Goal: Navigation & Orientation: Find specific page/section

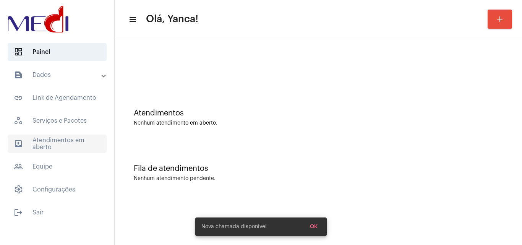
click at [66, 143] on span "outbox_outline Atendimentos em aberto" at bounding box center [57, 144] width 99 height 18
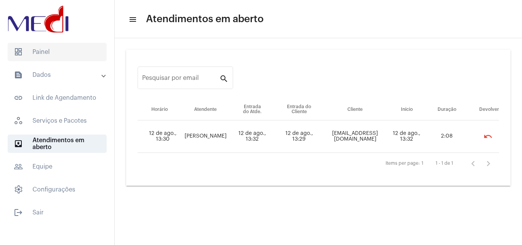
click at [68, 52] on span "dashboard Painel" at bounding box center [57, 52] width 99 height 18
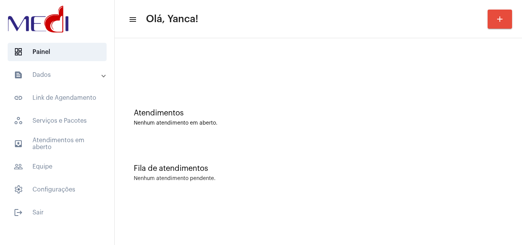
click at [70, 73] on mat-panel-title "text_snippet_outlined Dados" at bounding box center [58, 74] width 88 height 9
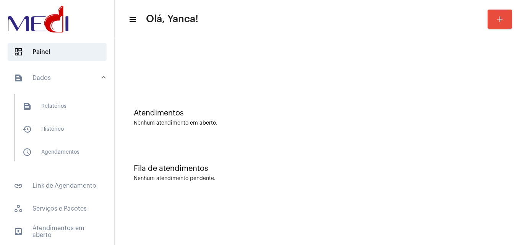
click at [73, 82] on mat-panel-title "text_snippet_outlined Dados" at bounding box center [58, 77] width 88 height 9
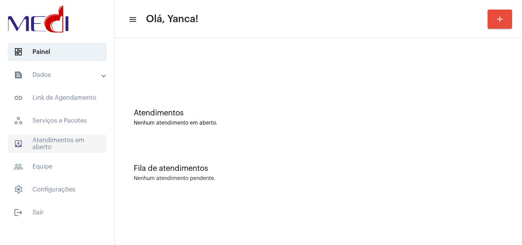
click at [77, 143] on span "outbox_outline Atendimentos em aberto" at bounding box center [57, 144] width 99 height 18
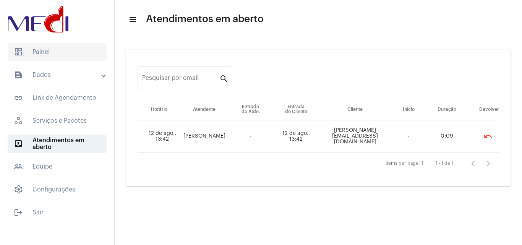
click at [75, 57] on span "dashboard Painel" at bounding box center [57, 52] width 99 height 18
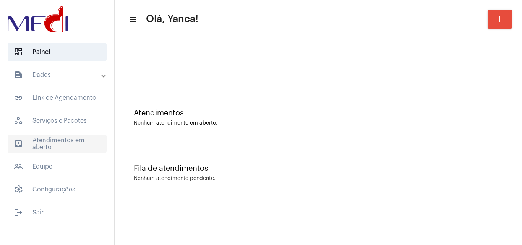
click at [54, 148] on span "outbox_outline Atendimentos em aberto" at bounding box center [57, 144] width 99 height 18
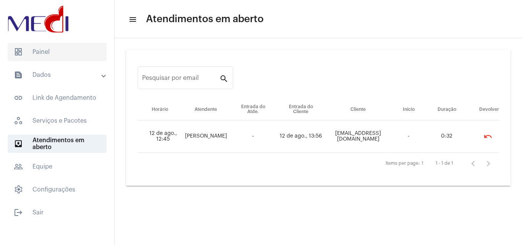
click at [73, 55] on span "dashboard Painel" at bounding box center [57, 52] width 99 height 18
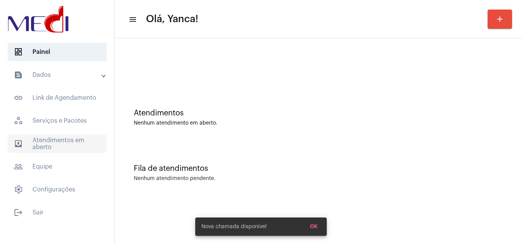
click at [66, 149] on span "outbox_outline Atendimentos em aberto" at bounding box center [57, 144] width 99 height 18
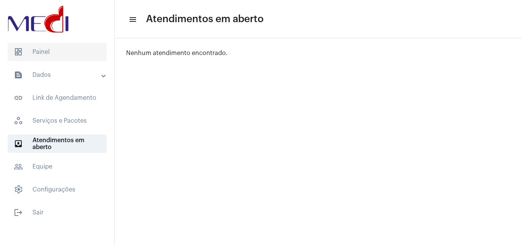
click at [58, 54] on span "dashboard Painel" at bounding box center [57, 52] width 99 height 18
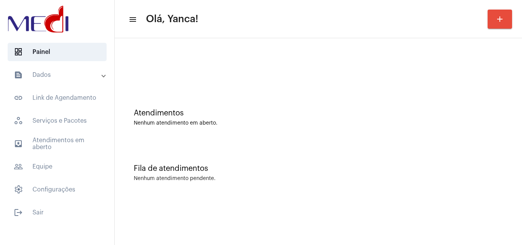
click at [494, 89] on div "Atendimentos Nenhum atendimento em aberto." at bounding box center [318, 113] width 400 height 55
click at [82, 143] on span "outbox_outline Atendimentos em aberto" at bounding box center [57, 144] width 99 height 18
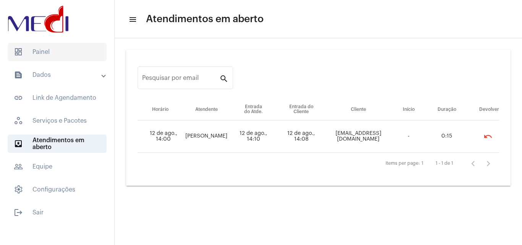
click at [59, 58] on span "dashboard Painel" at bounding box center [57, 52] width 99 height 18
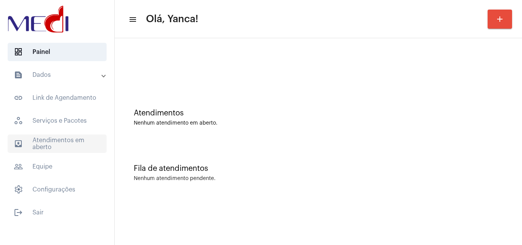
click at [55, 141] on span "outbox_outline Atendimentos em aberto" at bounding box center [57, 144] width 99 height 18
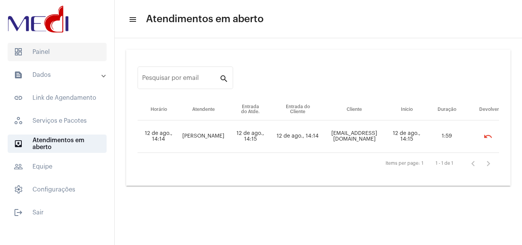
click at [62, 55] on span "dashboard Painel" at bounding box center [57, 52] width 99 height 18
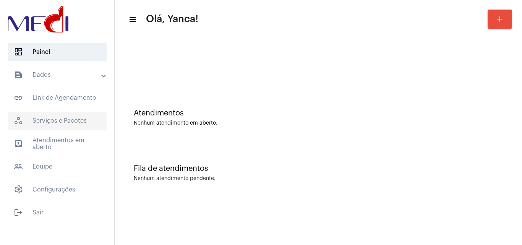
click at [63, 126] on span "workspaces_outlined Serviços e Pacotes" at bounding box center [57, 121] width 99 height 18
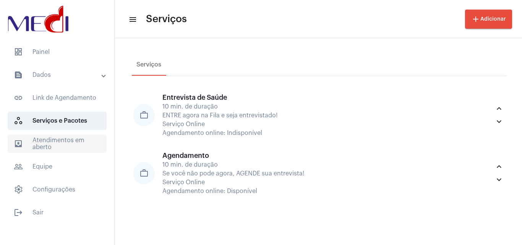
click at [58, 149] on span "outbox_outline Atendimentos em aberto" at bounding box center [57, 144] width 99 height 18
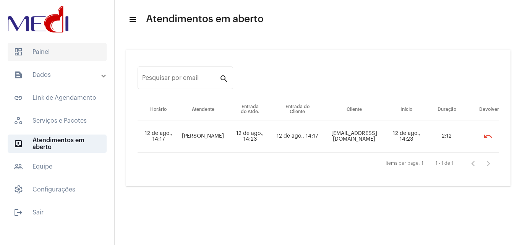
click at [64, 50] on span "dashboard Painel" at bounding box center [57, 52] width 99 height 18
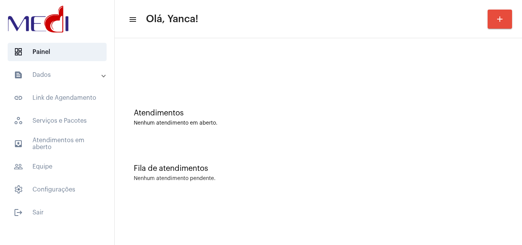
click at [43, 76] on mat-panel-title "text_snippet_outlined Dados" at bounding box center [58, 74] width 88 height 9
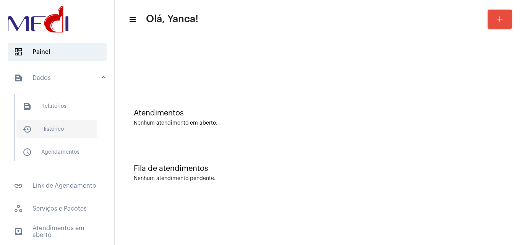
click at [62, 124] on span "history_outlined Histórico" at bounding box center [56, 129] width 81 height 18
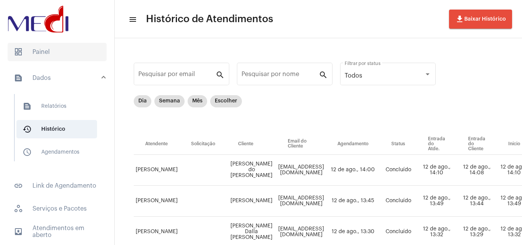
click at [43, 57] on span "dashboard Painel" at bounding box center [57, 52] width 99 height 18
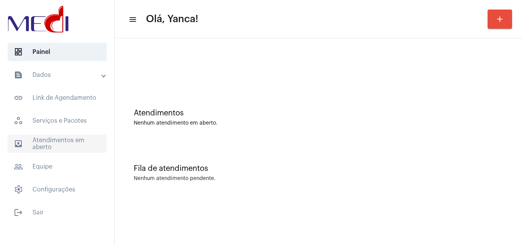
click at [74, 151] on span "outbox_outline Atendimentos em aberto" at bounding box center [57, 144] width 99 height 18
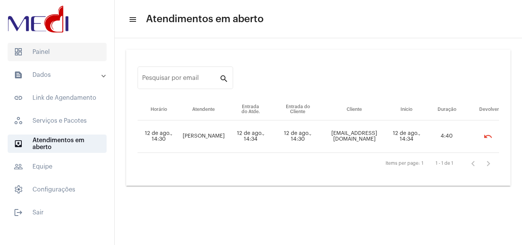
click at [45, 55] on span "dashboard Painel" at bounding box center [57, 52] width 99 height 18
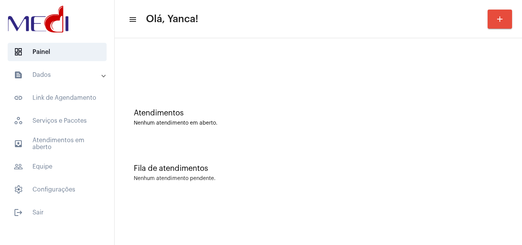
click at [57, 75] on mat-panel-title "text_snippet_outlined Dados" at bounding box center [58, 74] width 88 height 9
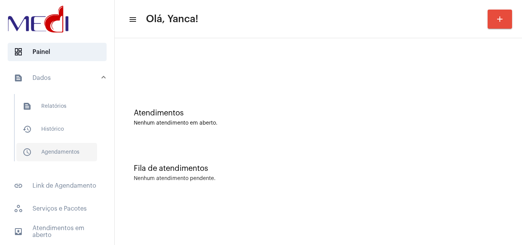
click at [63, 149] on span "schedule_outlined Agendamentos" at bounding box center [56, 152] width 81 height 18
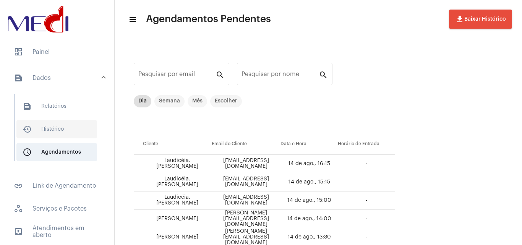
click at [70, 131] on span "history_outlined Histórico" at bounding box center [56, 129] width 81 height 18
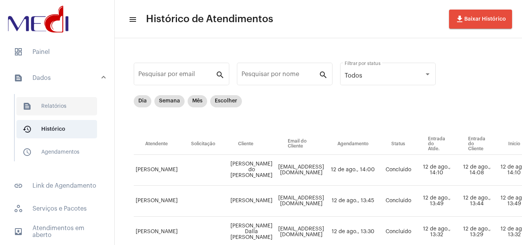
click at [75, 105] on span "text_snippet_outlined Relatórios" at bounding box center [56, 106] width 81 height 18
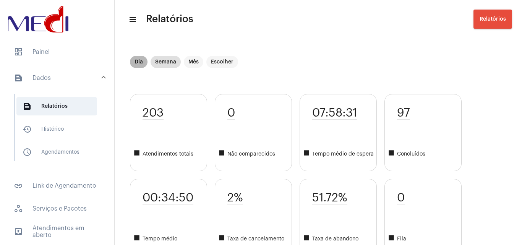
click at [137, 62] on mat-chip "Dia" at bounding box center [139, 62] width 18 height 12
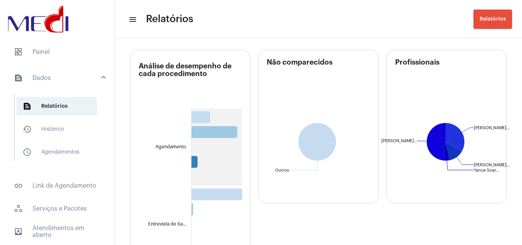
scroll to position [38, 0]
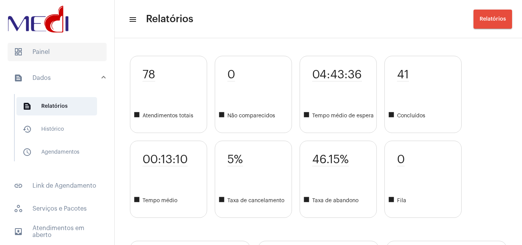
click at [53, 52] on span "dashboard Painel" at bounding box center [57, 52] width 99 height 18
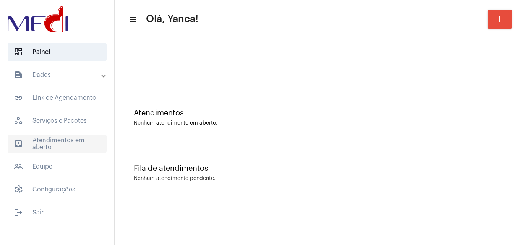
click at [68, 138] on span "outbox_outline Atendimentos em aberto" at bounding box center [57, 144] width 99 height 18
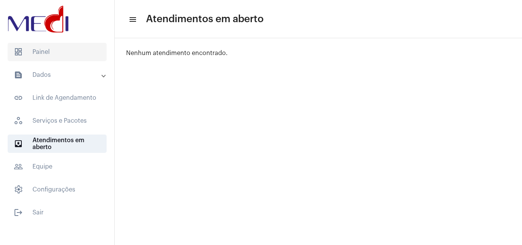
click at [52, 54] on span "dashboard Painel" at bounding box center [57, 52] width 99 height 18
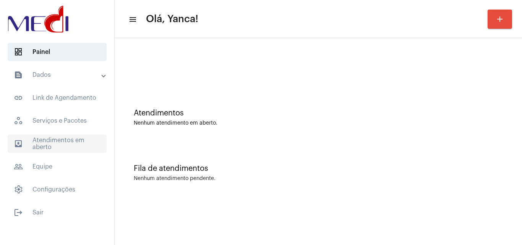
click at [70, 139] on span "outbox_outline Atendimentos em aberto" at bounding box center [57, 144] width 99 height 18
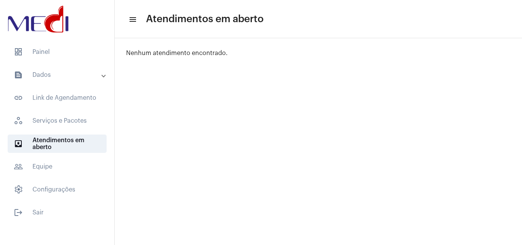
click at [77, 41] on mat-list "dashboard Painel text_snippet_outlined Dados text_snippet_outlined Relatórios h…" at bounding box center [57, 131] width 114 height 182
click at [76, 44] on span "dashboard Painel" at bounding box center [57, 52] width 99 height 18
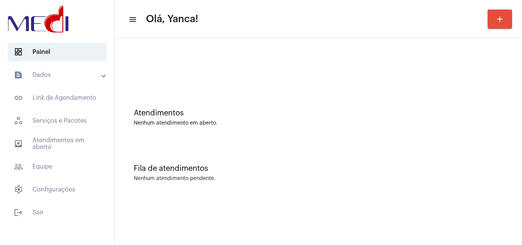
click at [496, 102] on div "Atendimentos Nenhum atendimento em aberto." at bounding box center [318, 113] width 400 height 55
